Goal: Communication & Community: Answer question/provide support

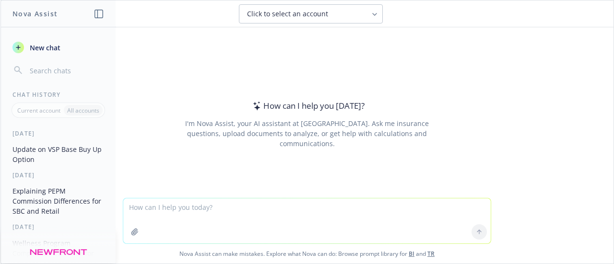
click at [154, 208] on textarea at bounding box center [306, 220] width 367 height 45
type textarea "S"
type textarea "D"
type textarea "Lor ips dolo sita cons adip elits: Do Eiusmod, Te’in utlaboree dolorem aliq Eni…"
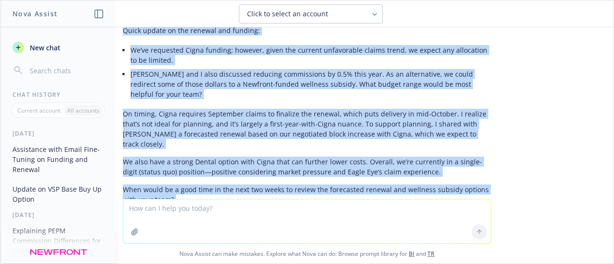
scroll to position [249, 0]
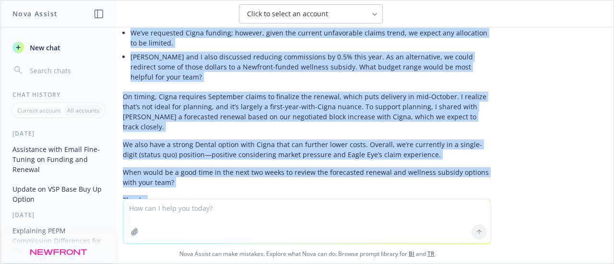
drag, startPoint x: 116, startPoint y: 99, endPoint x: 180, endPoint y: 163, distance: 90.5
click at [180, 163] on div "Here’s a polished version you can copy/paste. I kept the key points, tightened …" at bounding box center [307, 85] width 368 height 268
copy div "Lo Ipsumdo, Sitam consec ad eli seddoei tem incidid: Ut’la etdolorem Aliqu enim…"
click at [273, 139] on p "We also have a strong Dental option with Cigna that can further lower costs. Ov…" at bounding box center [307, 149] width 368 height 20
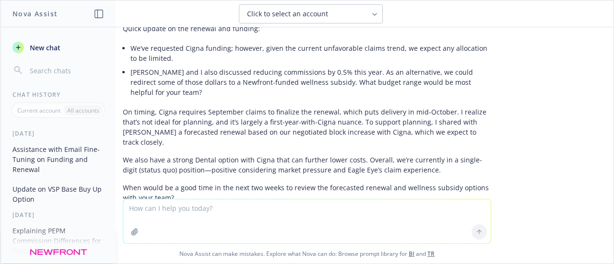
scroll to position [233, 0]
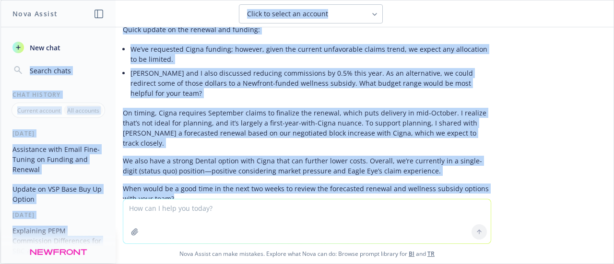
drag, startPoint x: 167, startPoint y: 166, endPoint x: 112, endPoint y: 36, distance: 140.9
click at [112, 36] on div "Nova Assist New chat Chat History Current account All accounts [DATE] Assistanc…" at bounding box center [307, 132] width 614 height 264
click at [166, 66] on li "[PERSON_NAME] and I also discussed reducing commissions by 0.5% this year. As a…" at bounding box center [310, 83] width 360 height 34
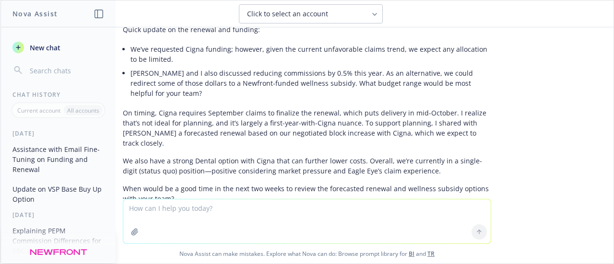
click at [162, 174] on div "Here’s a polished version you can copy/paste. I kept the key points, tightened …" at bounding box center [307, 101] width 368 height 268
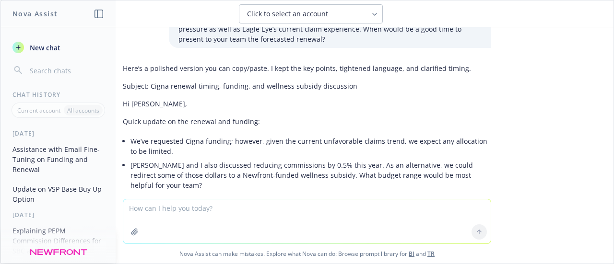
scroll to position [171, 0]
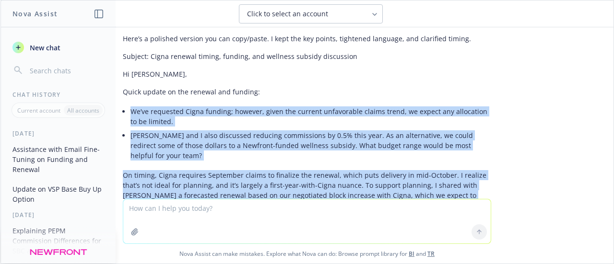
drag, startPoint x: 168, startPoint y: 166, endPoint x: 122, endPoint y: 104, distance: 77.4
click at [123, 104] on div "Here’s a polished version you can copy/paste. I kept the key points, tightened …" at bounding box center [307, 164] width 368 height 268
copy div "Lo’ip dolorsita Conse adipisc; elitsed, doeiu tem incidid utlaboreetd magnaa en…"
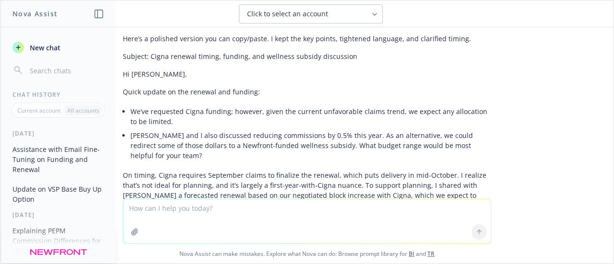
click at [179, 210] on textarea at bounding box center [306, 221] width 367 height 44
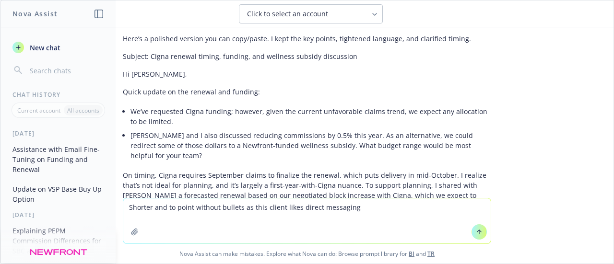
type textarea "Shorter and to point without bullets as this client likes direct messaging."
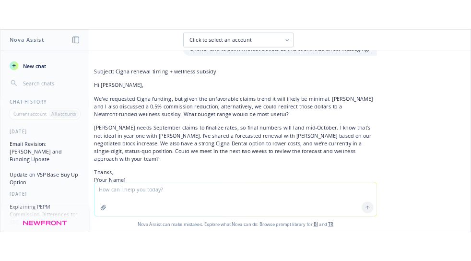
scroll to position [480, 0]
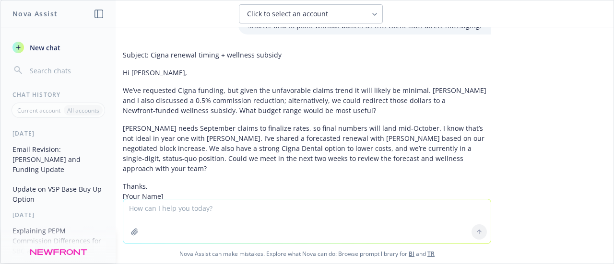
click at [392, 136] on div "Subject: Cigna renewal timing + wellness subsidy Hi [PERSON_NAME], We’ve reques…" at bounding box center [307, 125] width 368 height 159
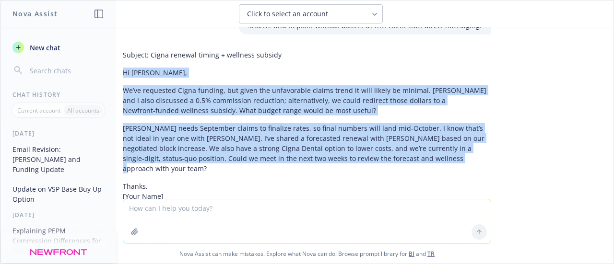
drag, startPoint x: 392, startPoint y: 136, endPoint x: 116, endPoint y: 46, distance: 290.6
click at [123, 46] on div "Subject: Cigna renewal timing + wellness subsidy Hi [PERSON_NAME], We’ve reques…" at bounding box center [307, 125] width 368 height 159
copy div "Hi [PERSON_NAME], We’ve requested Cigna funding, but given the unfavorable clai…"
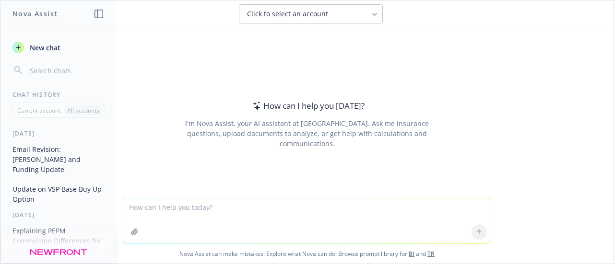
click at [0, 71] on div "Nova Assist New chat Chat History Current account All accounts [DATE] Email Rev…" at bounding box center [307, 132] width 614 height 264
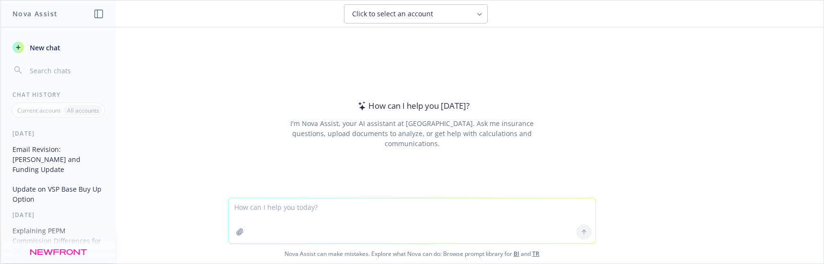
click at [613, 49] on div "How can I help you [DATE]? I'm Nova Assist, your AI assistant at Newfront. Ask …" at bounding box center [412, 112] width 824 height 171
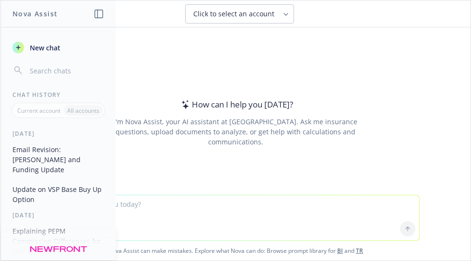
click at [61, 157] on button "Email Revision: [PERSON_NAME] and Funding Update" at bounding box center [58, 159] width 99 height 36
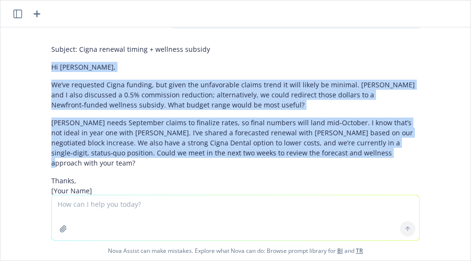
scroll to position [484, 0]
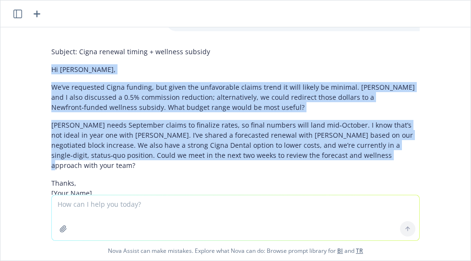
drag, startPoint x: 308, startPoint y: 119, endPoint x: 33, endPoint y: 38, distance: 286.7
click at [33, 38] on div "Can you help fine tune this email: Hi [PERSON_NAME], We’ve requested funding fr…" at bounding box center [235, 110] width 470 height 167
copy div "Hi [PERSON_NAME], We’ve requested Cigna funding, but given the unfavorable clai…"
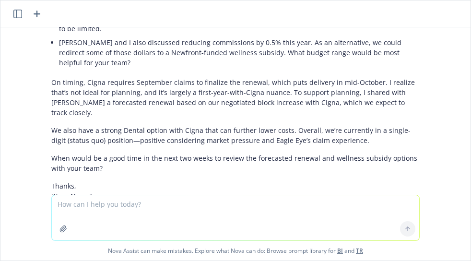
scroll to position [263, 0]
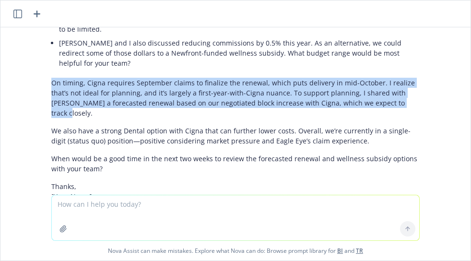
drag, startPoint x: 379, startPoint y: 82, endPoint x: 44, endPoint y: 65, distance: 335.5
click at [51, 78] on p "On timing, Cigna requires September claims to finalize the renewal, which puts …" at bounding box center [235, 98] width 368 height 40
copy p "On timing, Cigna requires September claims to finalize the renewal, which puts …"
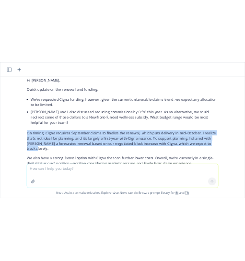
scroll to position [210, 0]
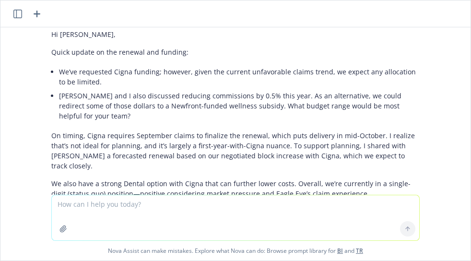
drag, startPoint x: 339, startPoint y: 161, endPoint x: 165, endPoint y: 153, distance: 174.2
drag, startPoint x: 165, startPoint y: 153, endPoint x: 334, endPoint y: 155, distance: 168.7
drag, startPoint x: 334, startPoint y: 155, endPoint x: 275, endPoint y: 150, distance: 59.2
click at [275, 178] on p "We also have a strong Dental option with Cigna that can further lower costs. Ov…" at bounding box center [235, 188] width 368 height 20
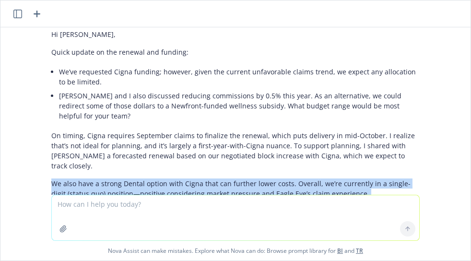
drag, startPoint x: 113, startPoint y: 186, endPoint x: 38, endPoint y: 155, distance: 81.2
click at [44, 155] on div "Here’s a polished version you can copy/paste. I kept the key points, tightened …" at bounding box center [235, 132] width 383 height 285
copy div "We also have a strong Dental option with Cigna that can further lower costs. Ov…"
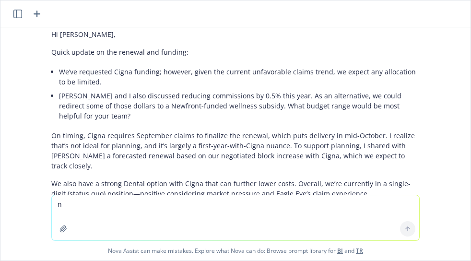
type textarea "n"
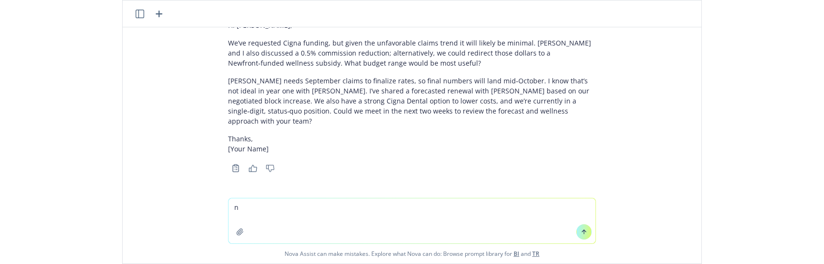
scroll to position [488, 0]
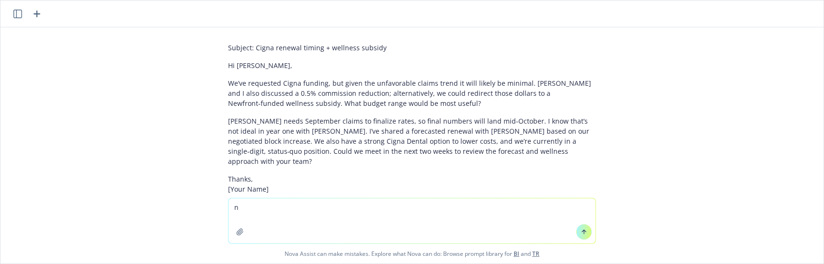
click at [323, 202] on textarea "n" at bounding box center [412, 220] width 367 height 45
paste textarea "Lo’ip dolorsita Conse adipisci elitsed, doe tempo inc utlaboreetd magnaa enima …"
type textarea "Lor ipsu dolorsi am cons adip: El’se doeiusmod Tempo incididu utlabor, etd magn…"
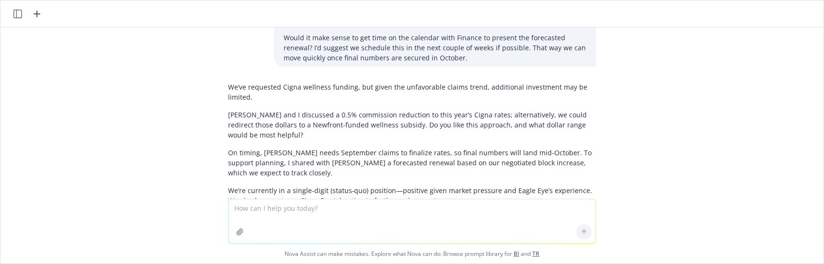
scroll to position [847, 0]
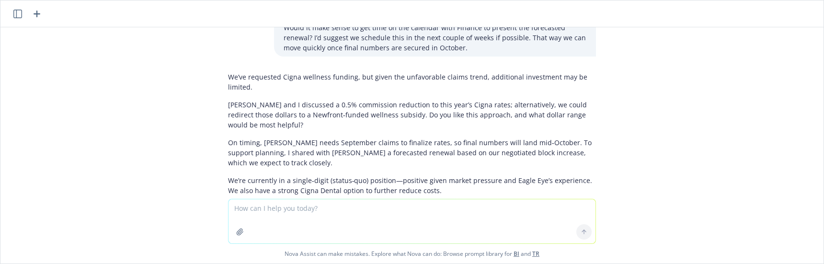
drag, startPoint x: 388, startPoint y: 168, endPoint x: 356, endPoint y: 160, distance: 32.7
drag, startPoint x: 356, startPoint y: 160, endPoint x: 535, endPoint y: 173, distance: 179.3
drag, startPoint x: 535, startPoint y: 173, endPoint x: 384, endPoint y: 166, distance: 150.7
click at [384, 203] on p "Would it be helpful to meet with Finance to review the forecasted renewal? If s…" at bounding box center [412, 213] width 368 height 20
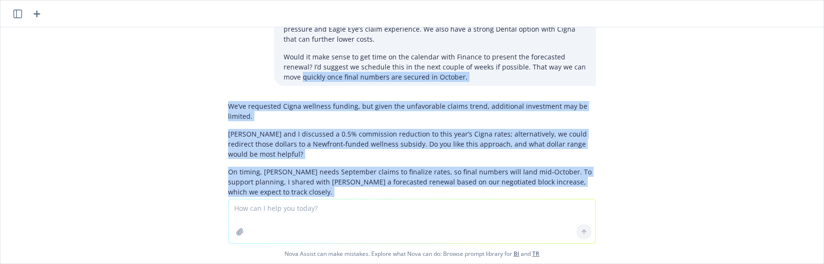
scroll to position [811, 0]
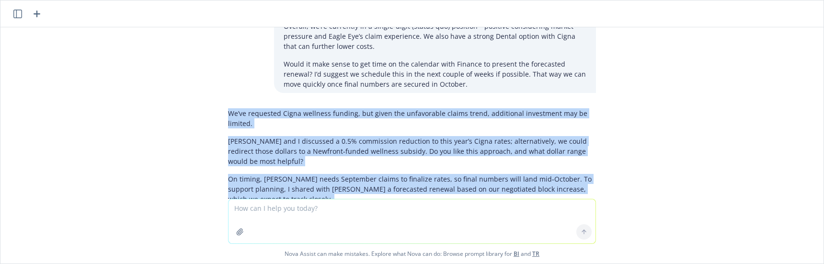
drag, startPoint x: 384, startPoint y: 166, endPoint x: 213, endPoint y: 66, distance: 198.3
click at [221, 104] on div "We’ve requested Cigna wellness funding, but given the unfavorable claims trend,…" at bounding box center [412, 192] width 383 height 176
copy div "We’ve requested Cigna wellness funding, but given the unfavorable claims trend,…"
